Goal: Task Accomplishment & Management: Use online tool/utility

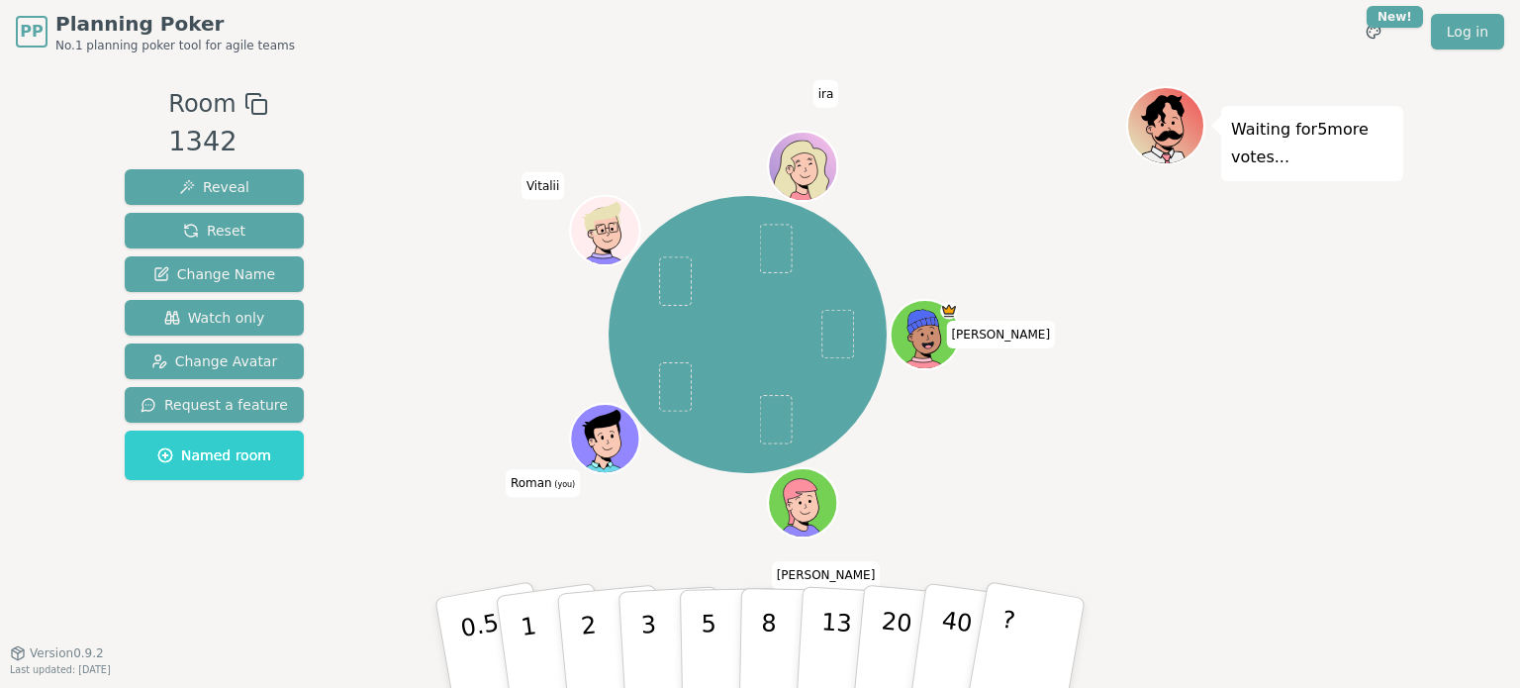
click at [1144, 372] on div "Waiting for 5 more votes..." at bounding box center [1264, 358] width 277 height 544
click at [1398, 12] on html "PP Planning Poker No.1 planning poker tool for agile teams Toggle theme New! Lo…" at bounding box center [760, 344] width 1520 height 688
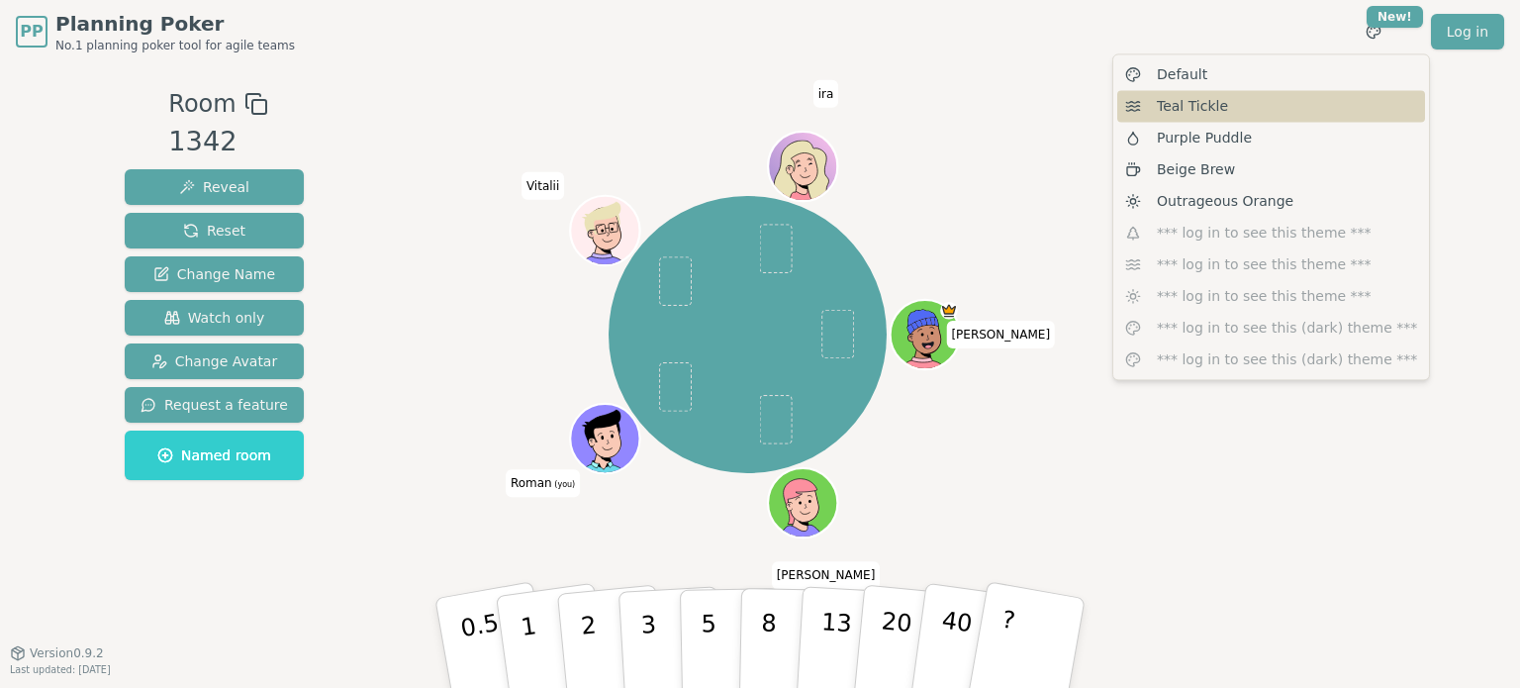
click at [1175, 114] on span "Teal Tickle" at bounding box center [1192, 106] width 71 height 20
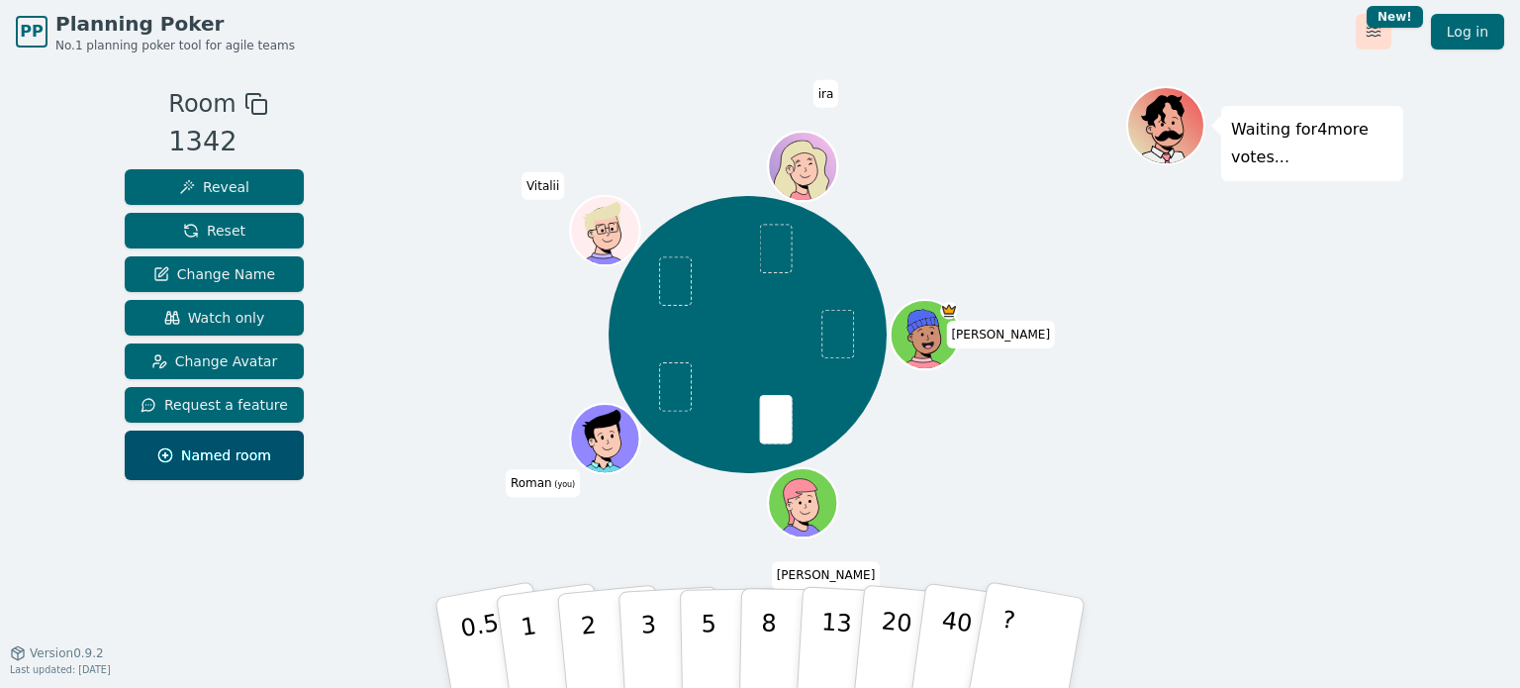
click at [1373, 32] on html "PP Planning Poker No.1 planning poker tool for agile teams Toggle theme New! Lo…" at bounding box center [760, 344] width 1520 height 688
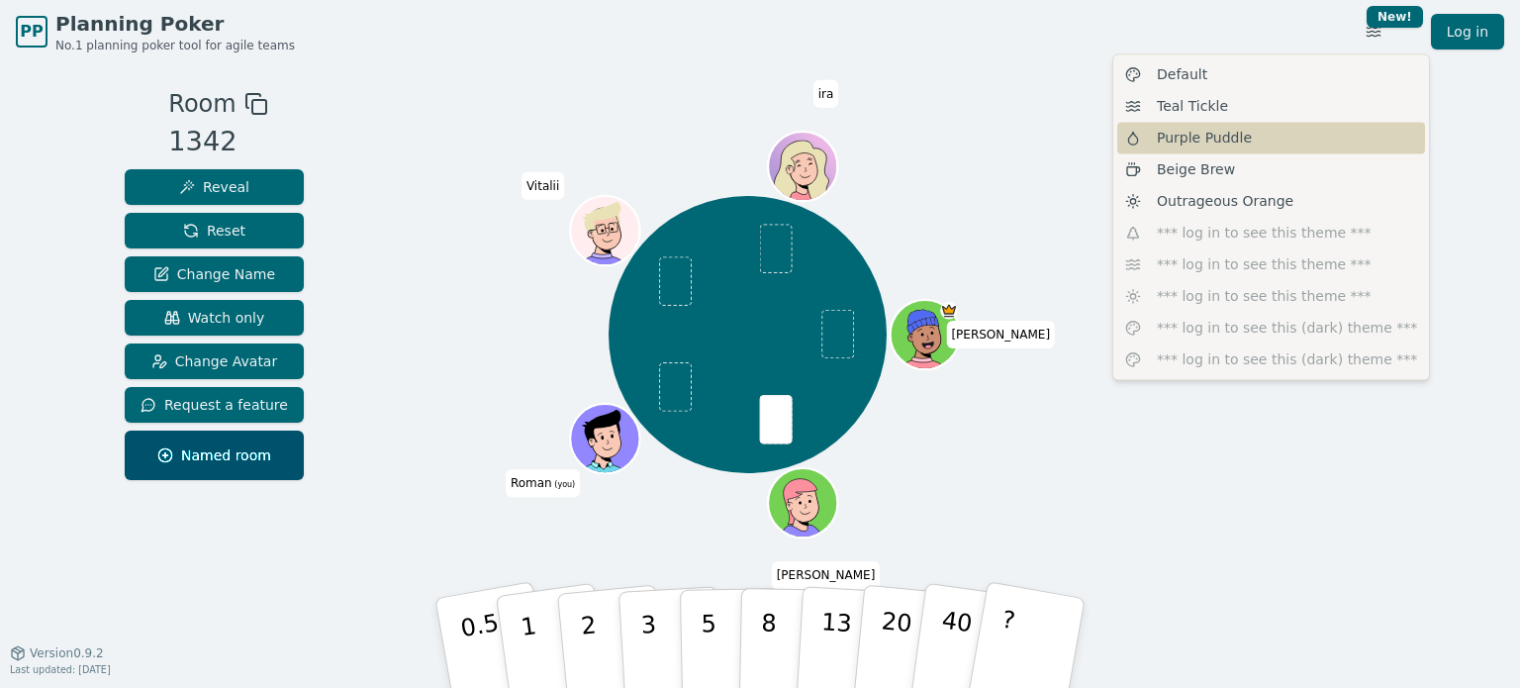
click at [1285, 130] on div "Purple Puddle" at bounding box center [1271, 138] width 308 height 32
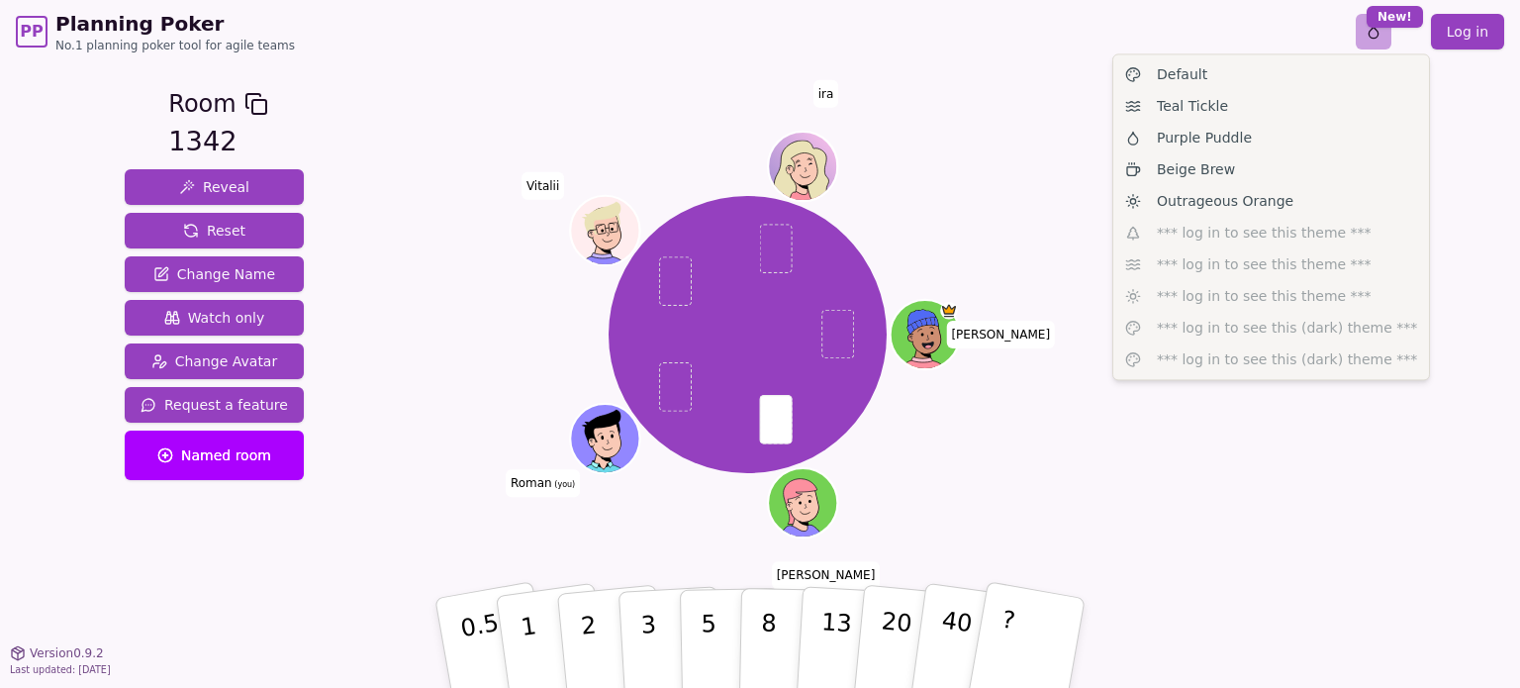
click at [1382, 32] on html "PP Planning Poker No.1 planning poker tool for agile teams Toggle theme New! Lo…" at bounding box center [760, 344] width 1520 height 688
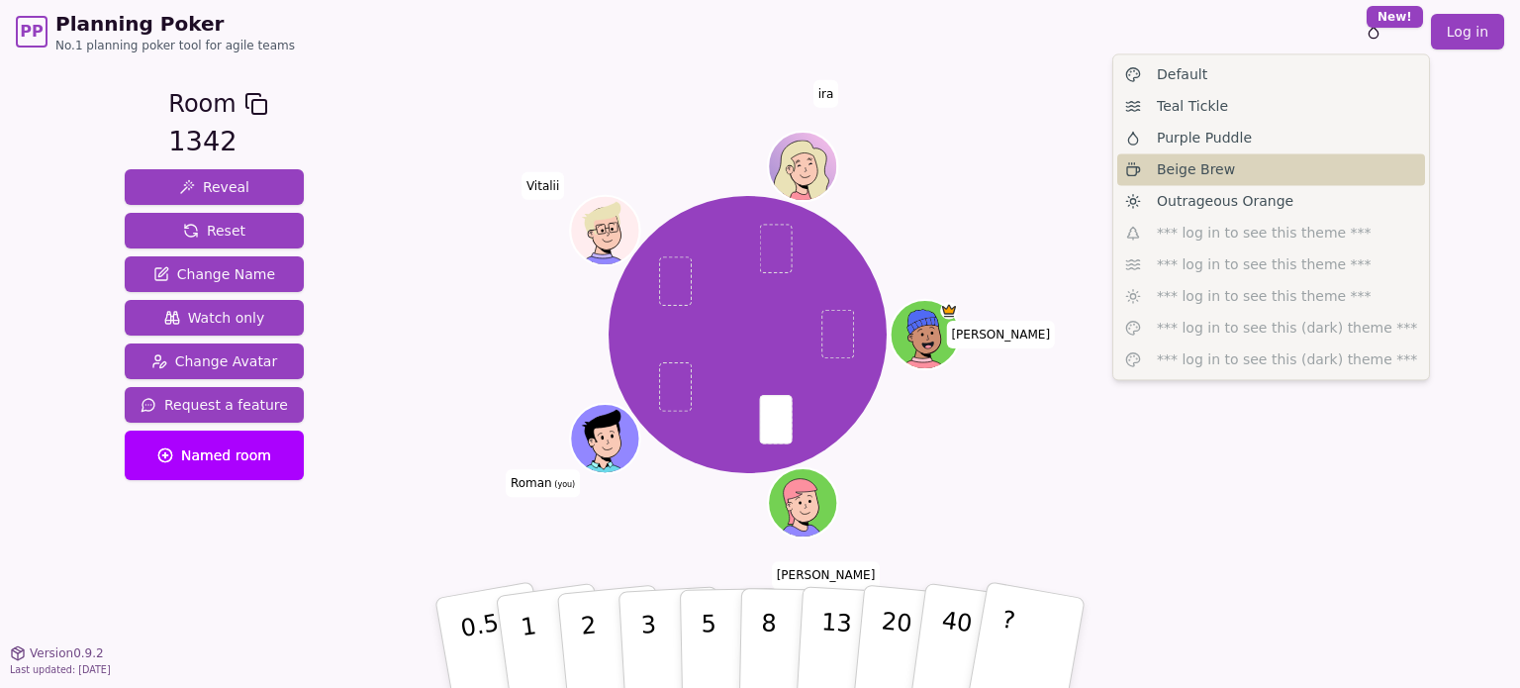
click at [1241, 169] on div "Beige Brew" at bounding box center [1271, 169] width 308 height 32
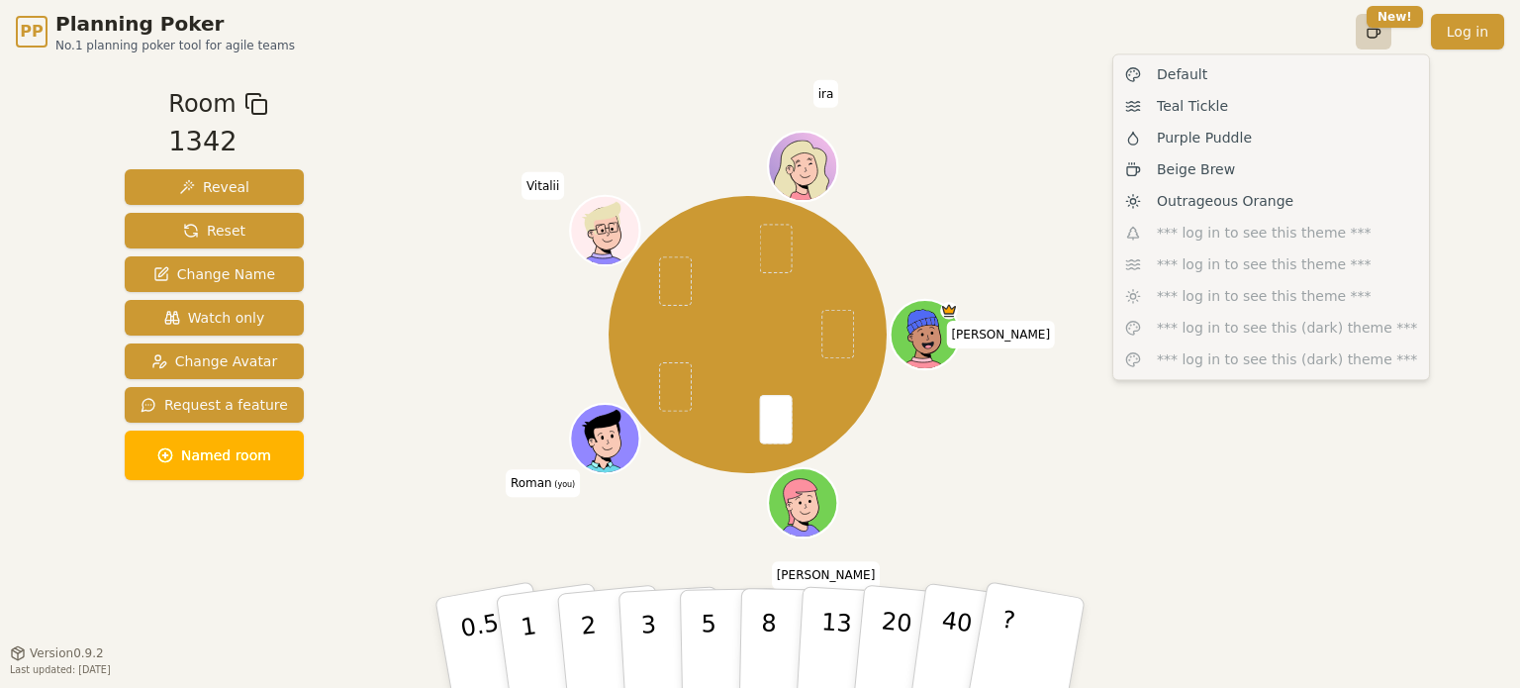
click at [1371, 25] on html "PP Planning Poker No.1 planning poker tool for agile teams Toggle theme New! Lo…" at bounding box center [760, 344] width 1520 height 688
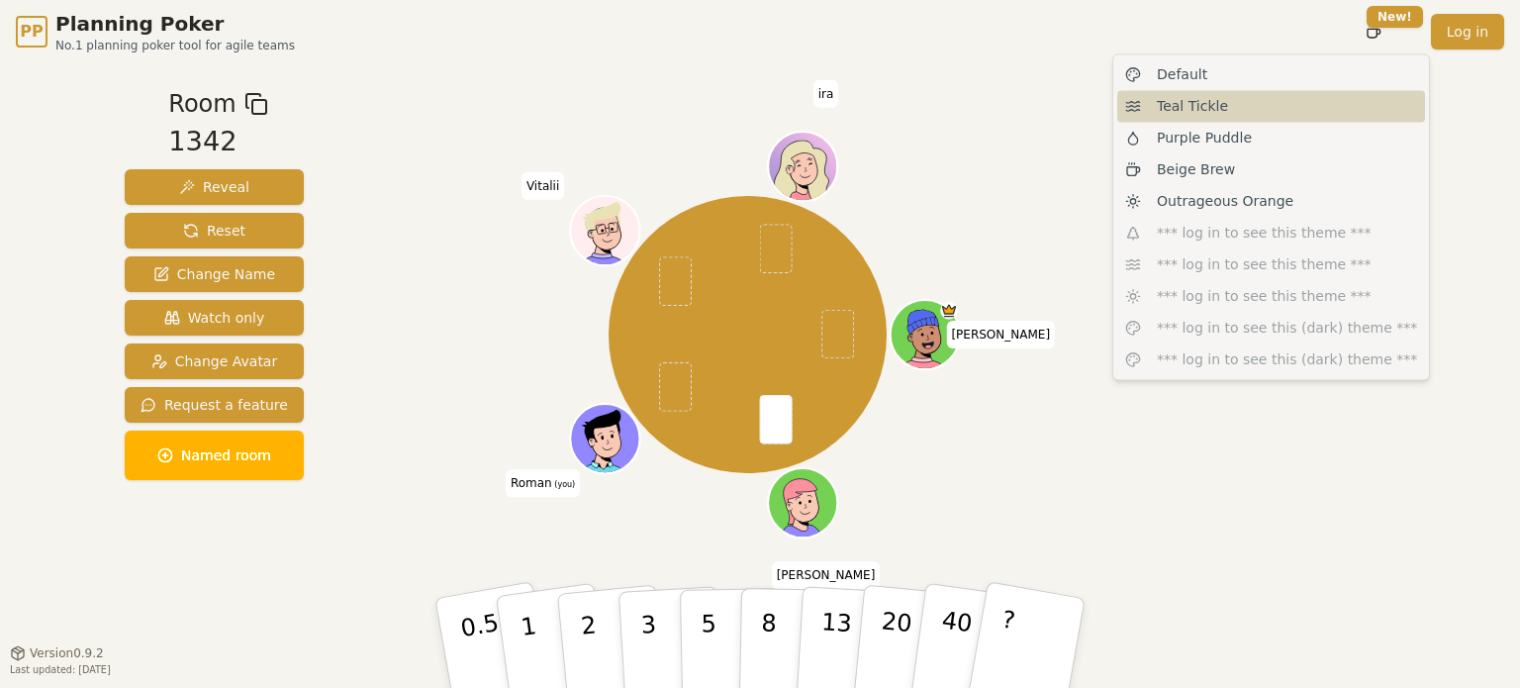
click at [1244, 105] on div "Teal Tickle" at bounding box center [1271, 106] width 308 height 32
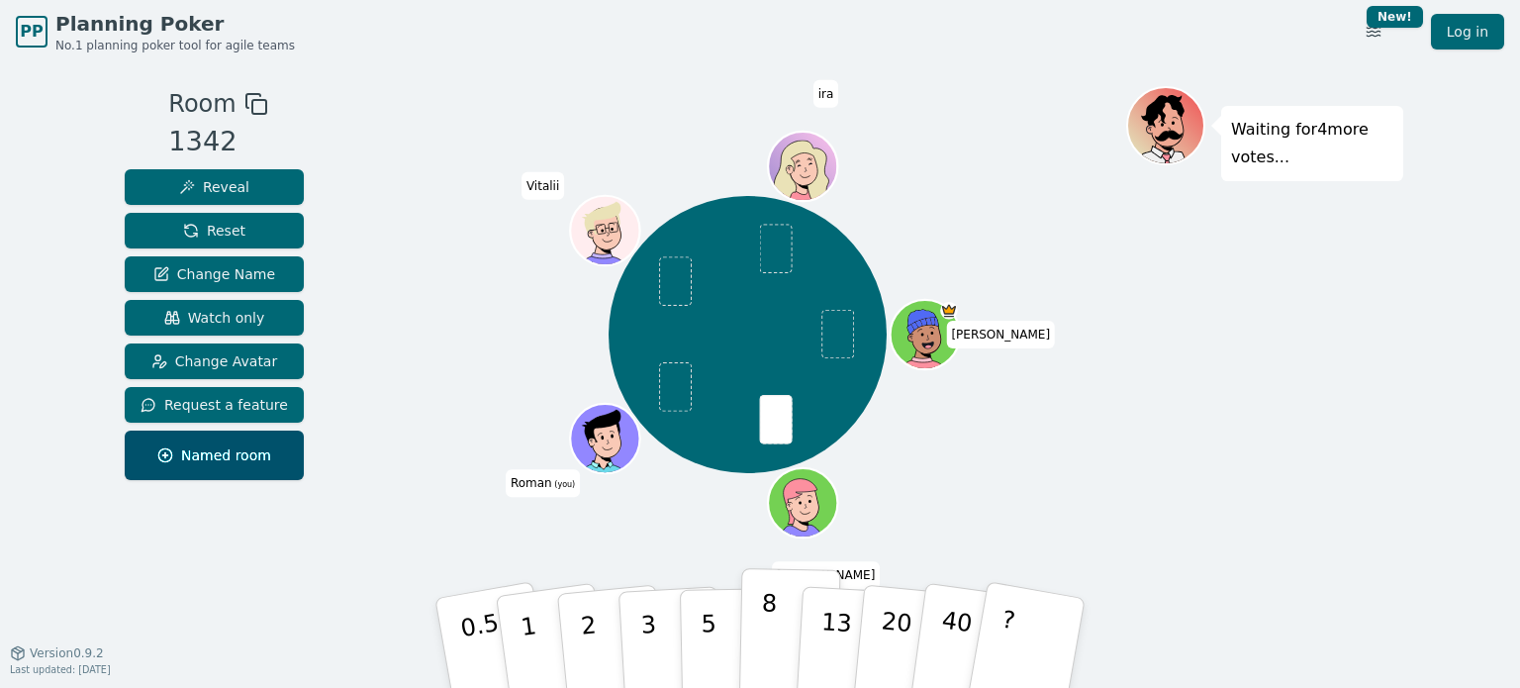
click at [773, 632] on button "8" at bounding box center [790, 643] width 102 height 150
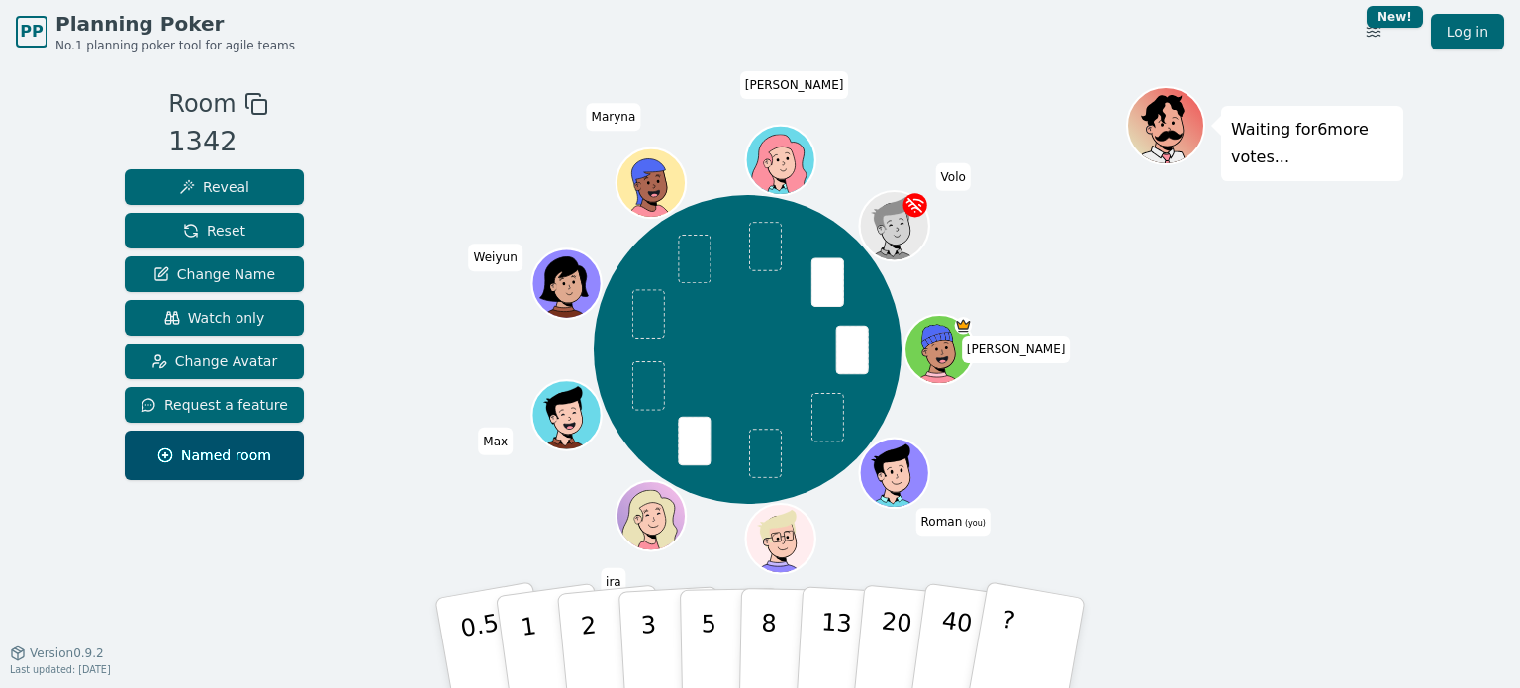
click at [1003, 466] on div "[PERSON_NAME] (you) Vitalii ira [PERSON_NAME] [PERSON_NAME]" at bounding box center [747, 350] width 757 height 456
click at [775, 604] on button "8" at bounding box center [790, 643] width 102 height 150
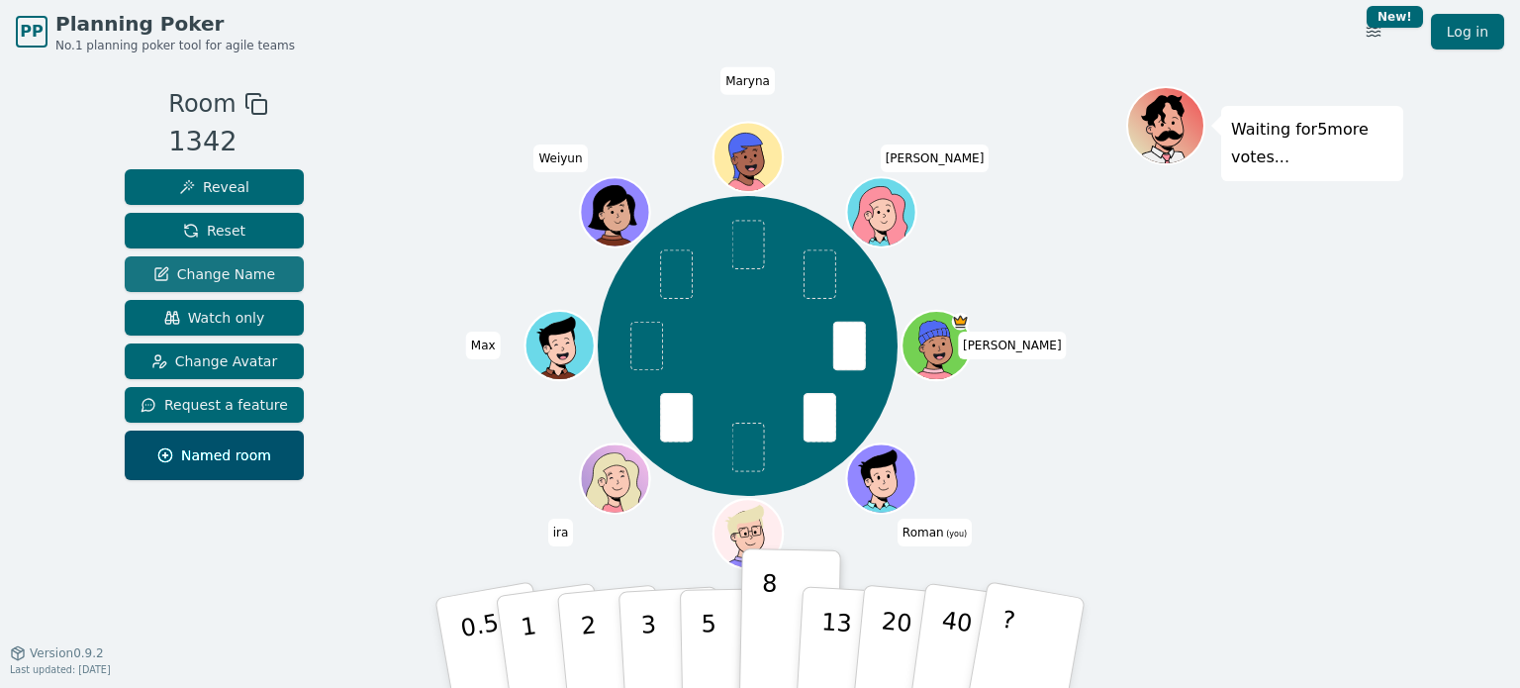
click at [244, 277] on span "Change Name" at bounding box center [214, 274] width 122 height 20
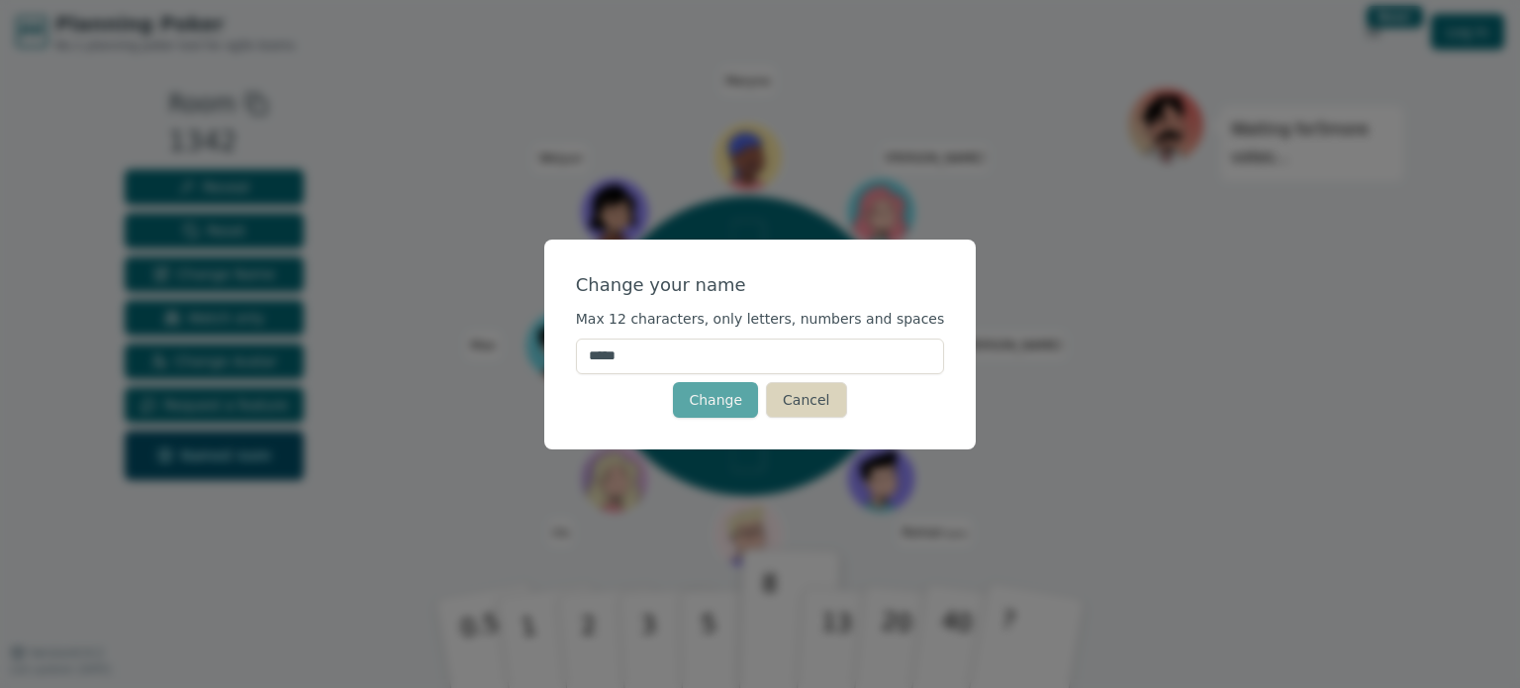
click at [816, 407] on button "Cancel" at bounding box center [806, 400] width 80 height 36
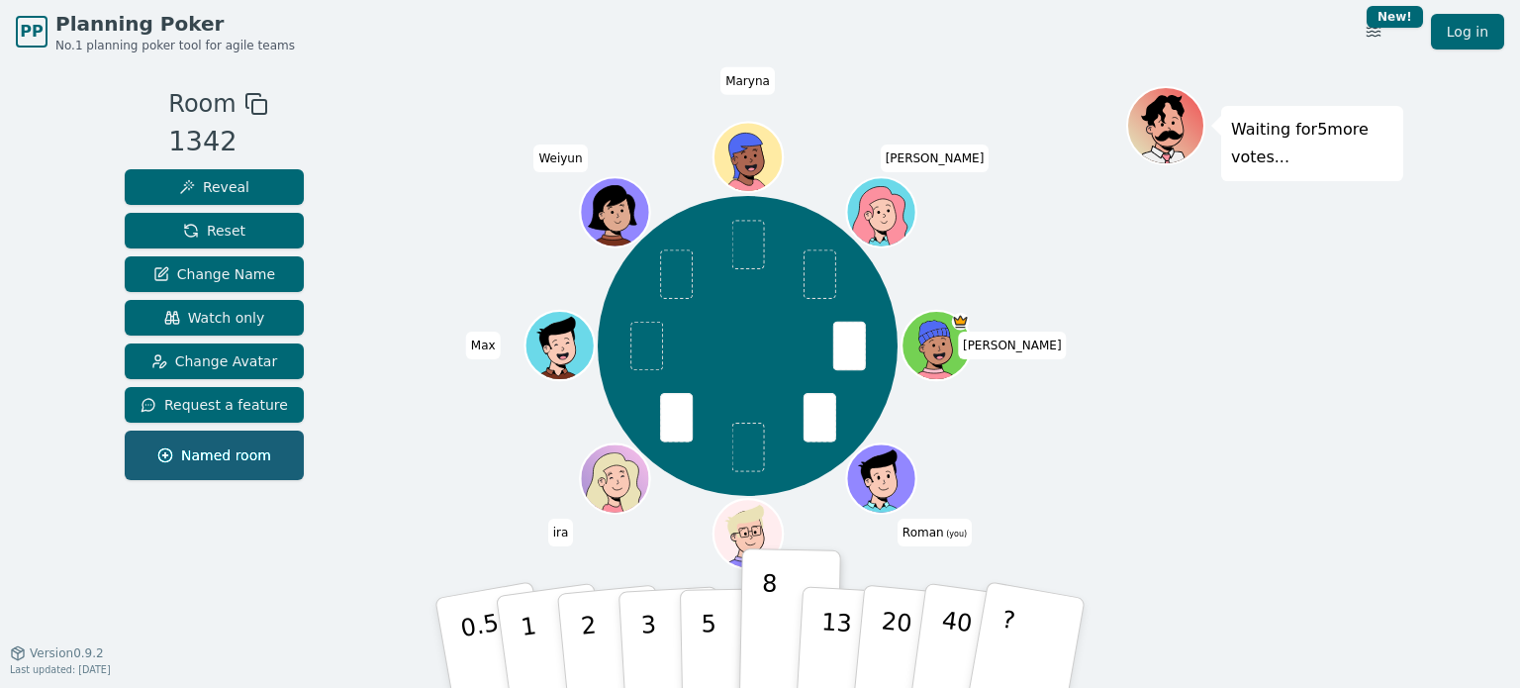
click at [250, 470] on button "Named room" at bounding box center [214, 454] width 179 height 49
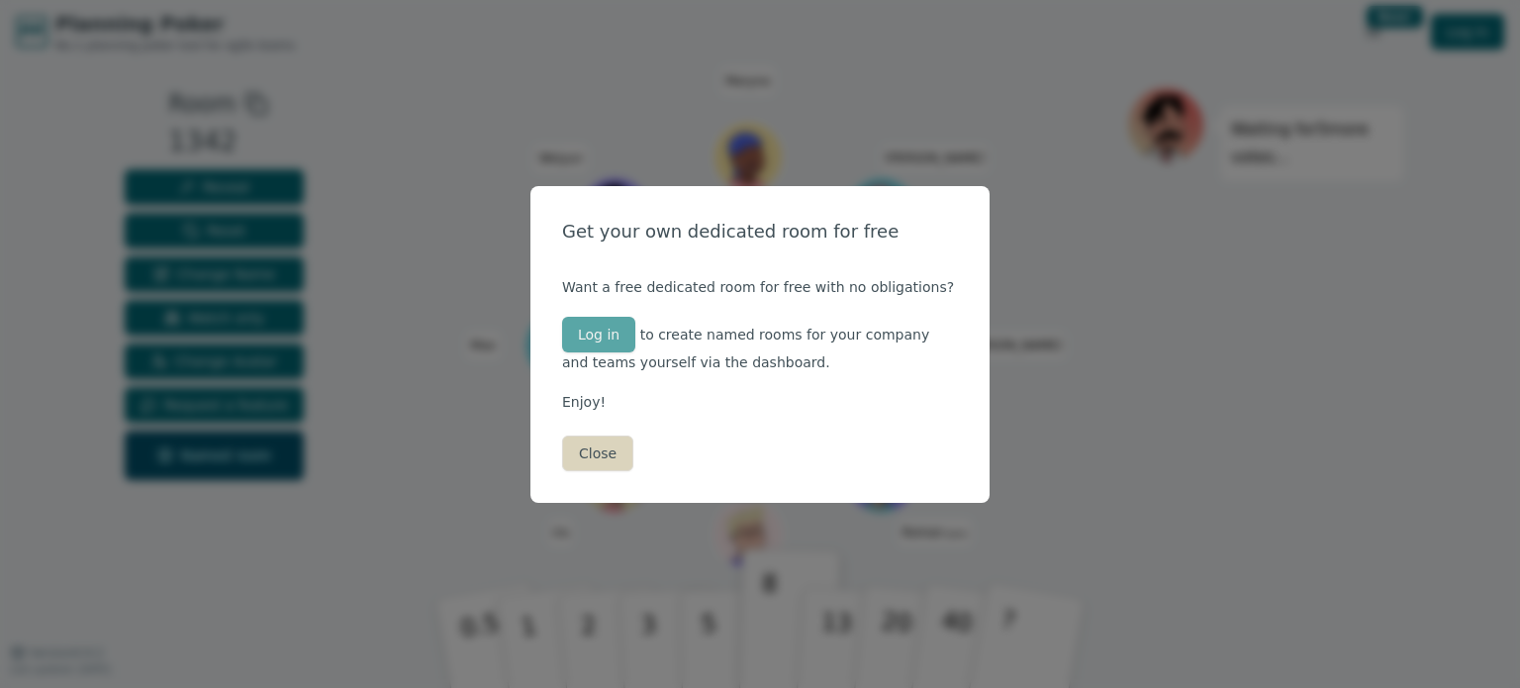
click at [603, 443] on button "Close" at bounding box center [597, 453] width 71 height 36
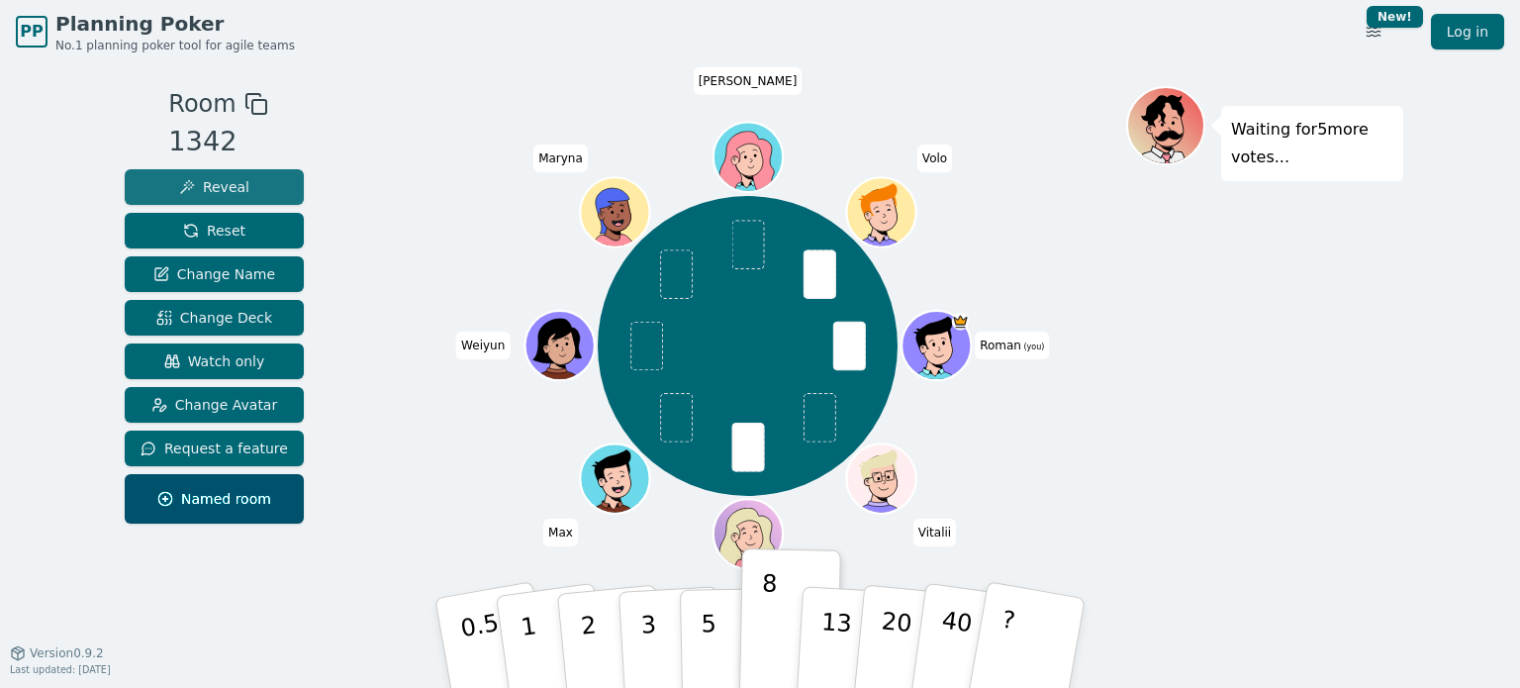
click at [166, 182] on button "Reveal" at bounding box center [214, 187] width 179 height 36
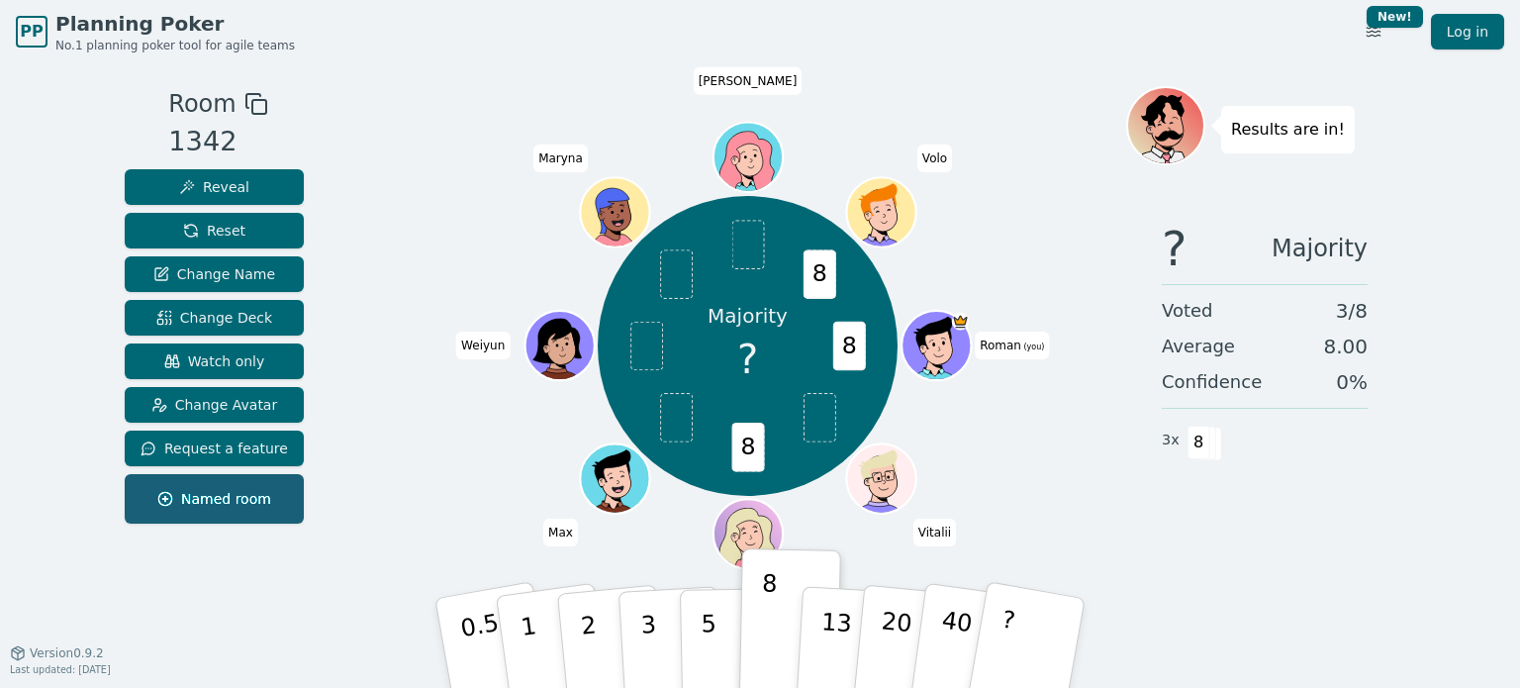
click at [214, 502] on span "Named room" at bounding box center [214, 499] width 114 height 20
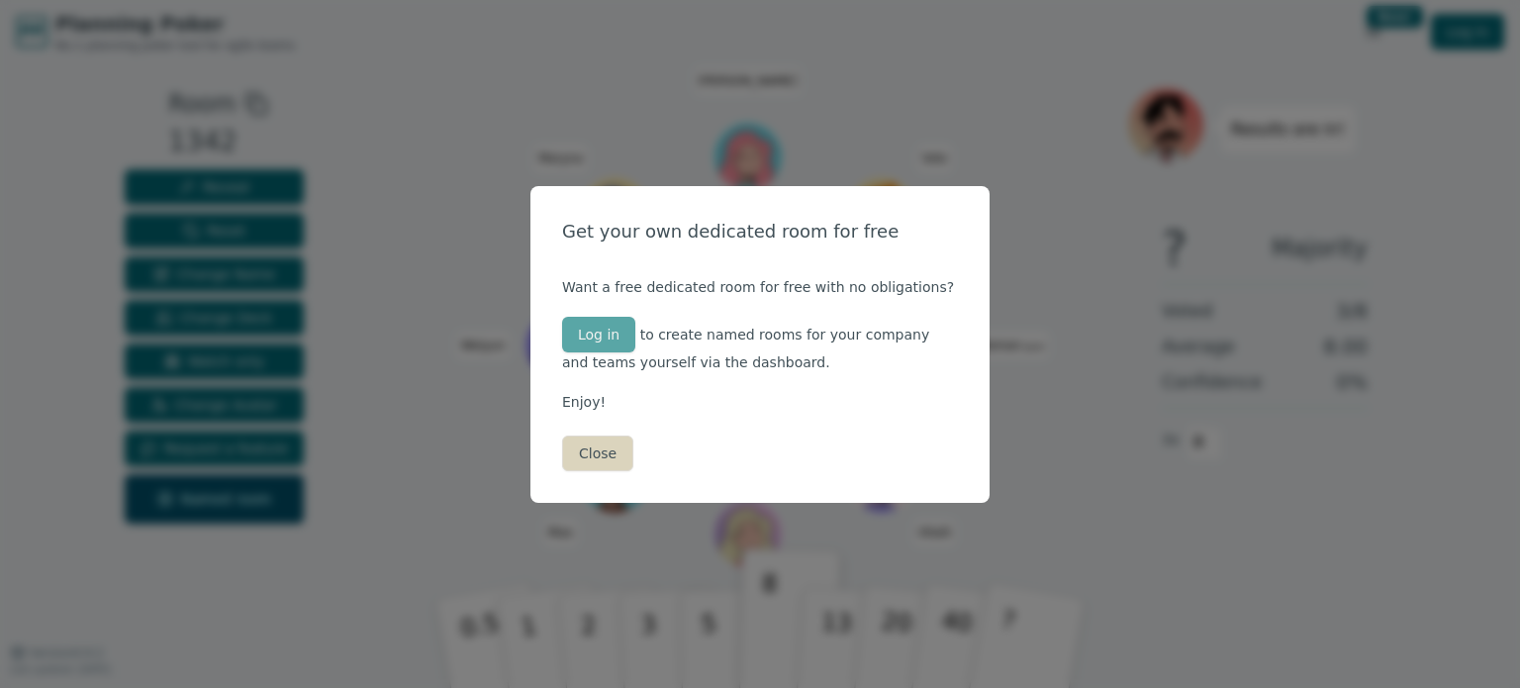
click at [587, 450] on button "Close" at bounding box center [597, 453] width 71 height 36
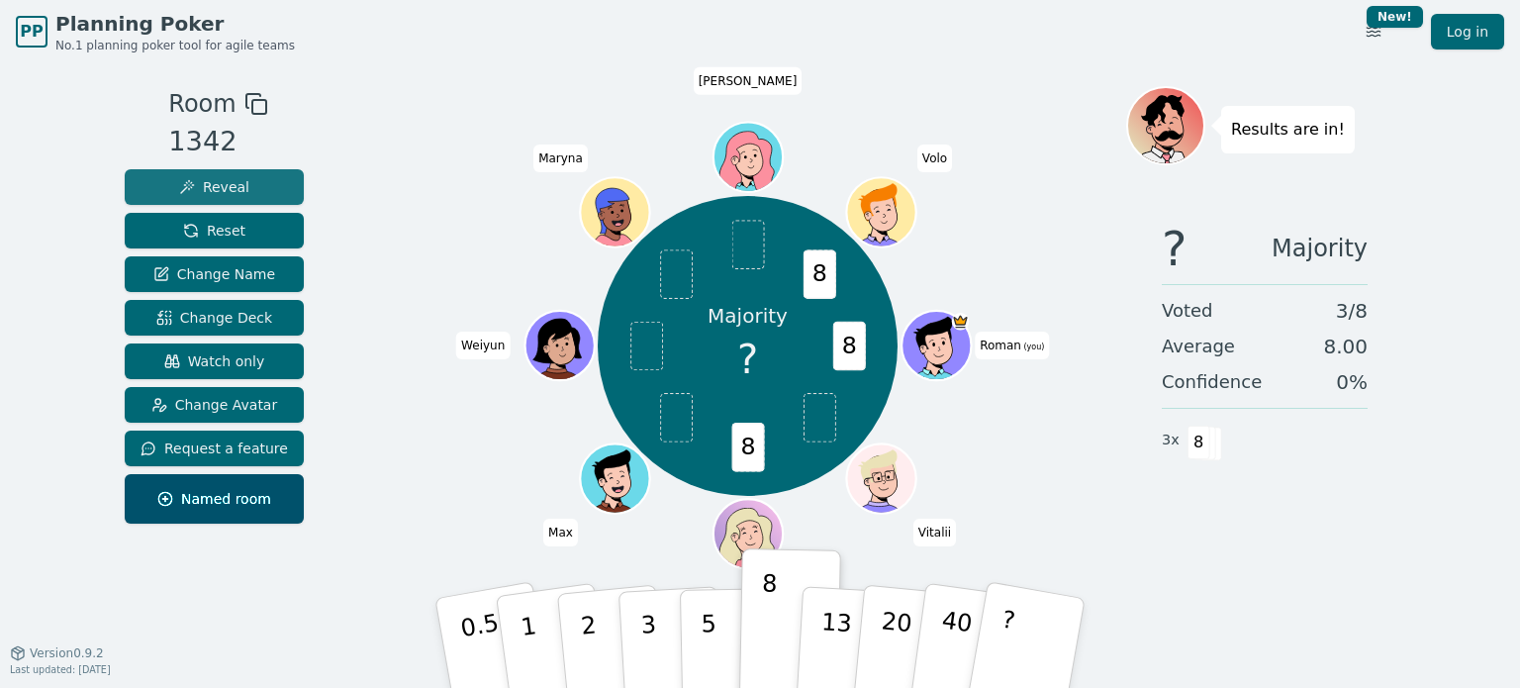
click at [251, 173] on button "Reveal" at bounding box center [214, 187] width 179 height 36
